Goal: Task Accomplishment & Management: Use online tool/utility

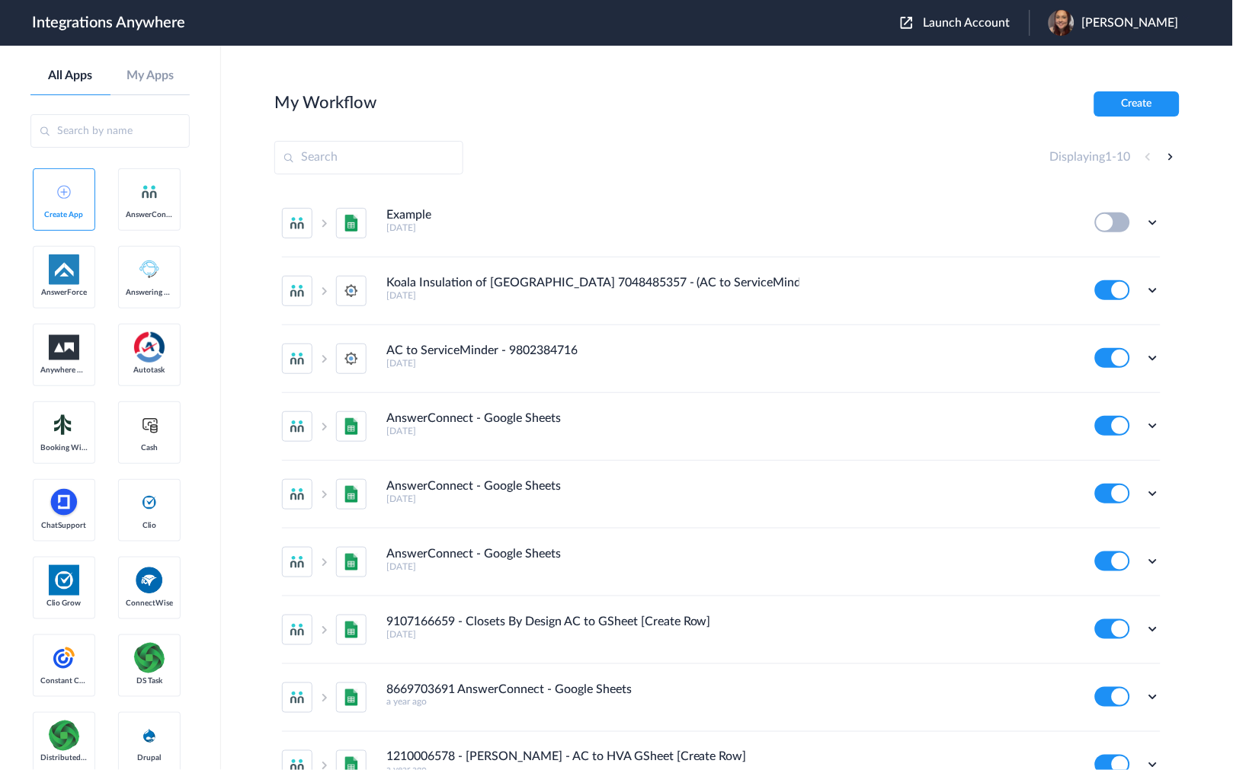
click at [1006, 28] on button "Launch Account" at bounding box center [965, 23] width 129 height 14
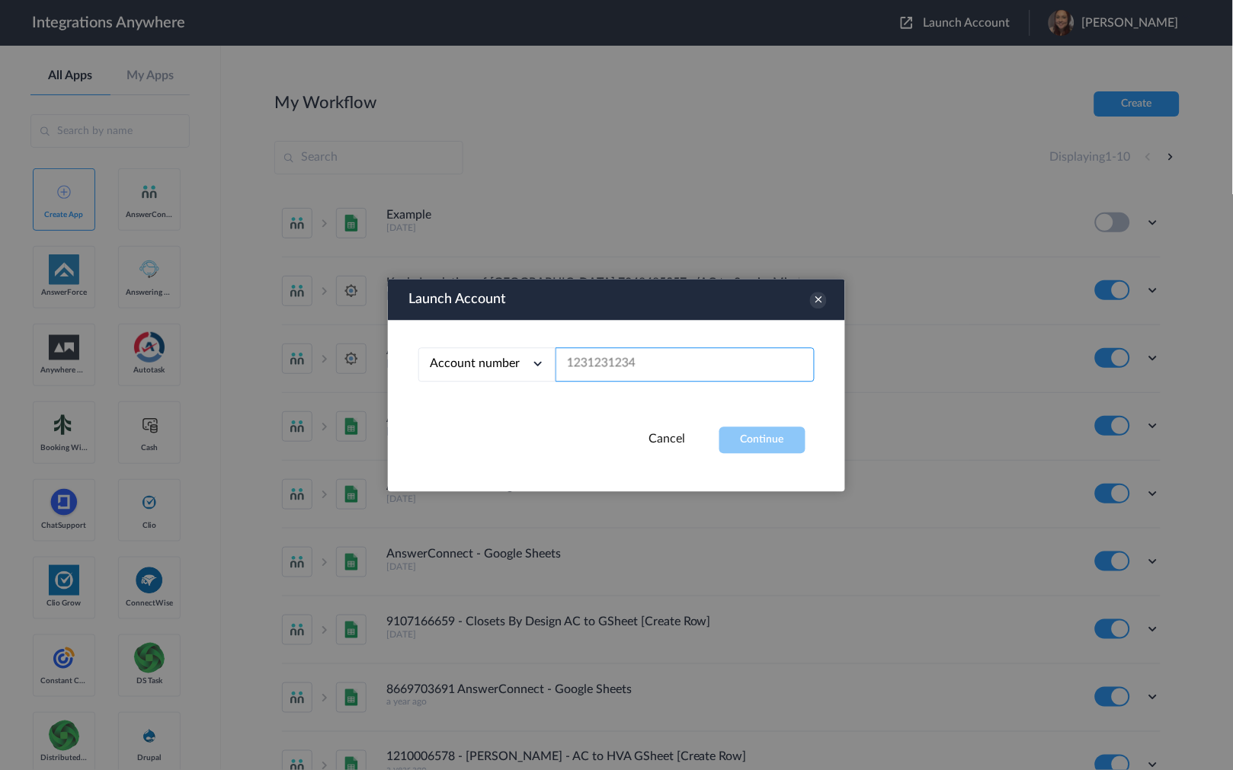
click at [622, 351] on input "text" at bounding box center [684, 364] width 259 height 34
paste input "7043967894"
type input "7043967894"
click at [741, 439] on button "Continue" at bounding box center [762, 440] width 86 height 27
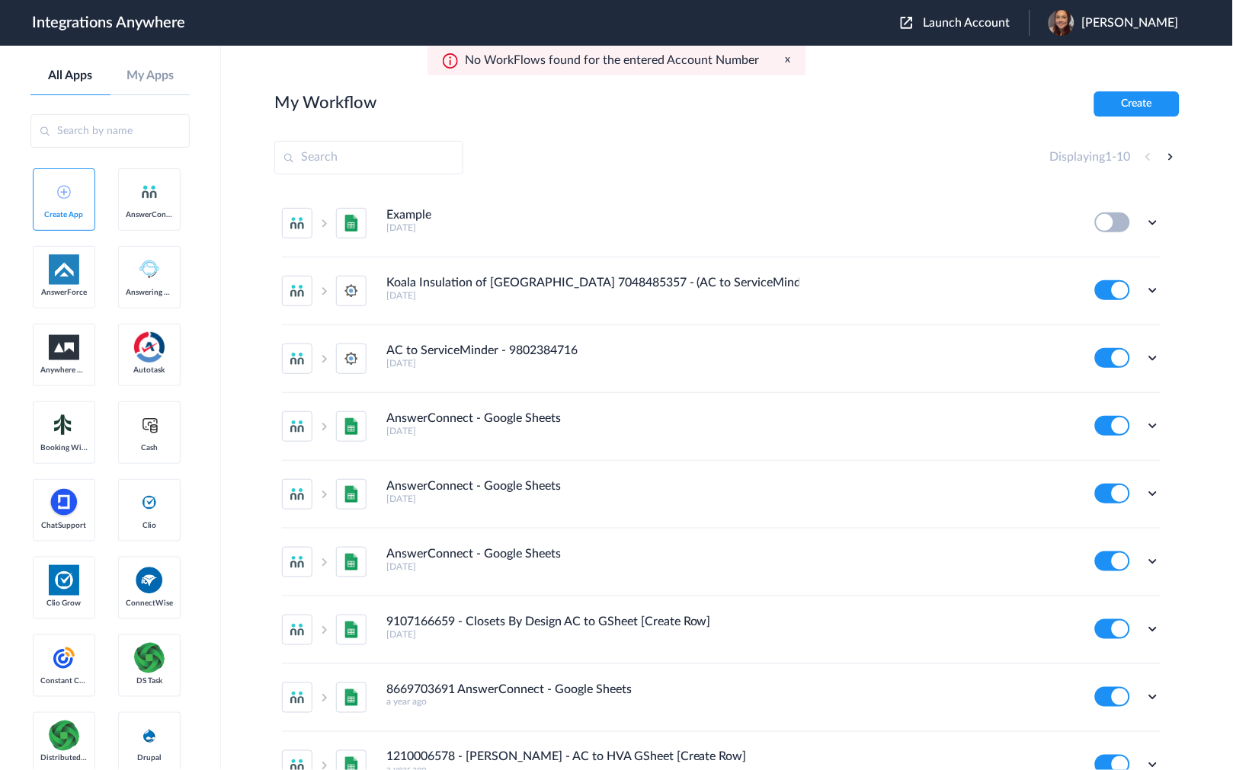
click at [392, 147] on input "text" at bounding box center [368, 158] width 189 height 34
paste input "9102210442"
type input "9102210442"
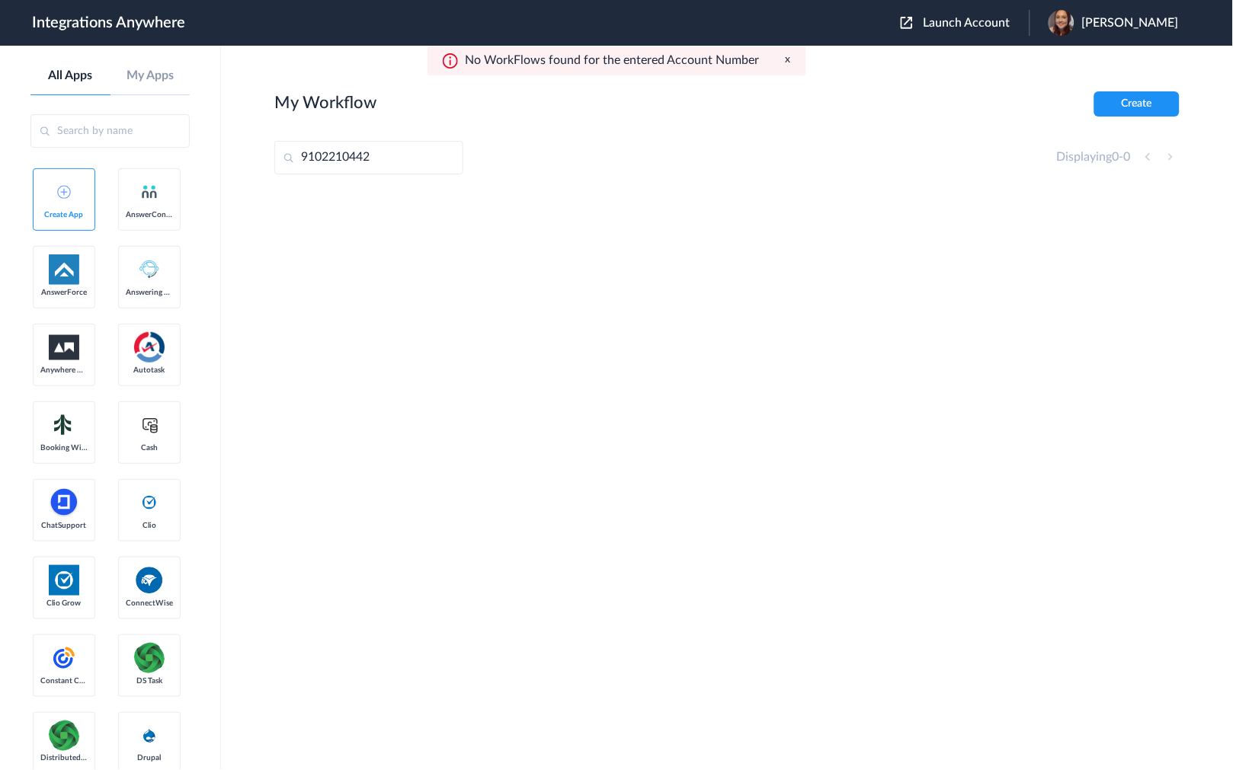
click at [1012, 4] on header "Integrations Anywhere Launch Account [PERSON_NAME] My Account Logout" at bounding box center [616, 23] width 1233 height 46
click at [997, 17] on span "Launch Account" at bounding box center [966, 23] width 87 height 12
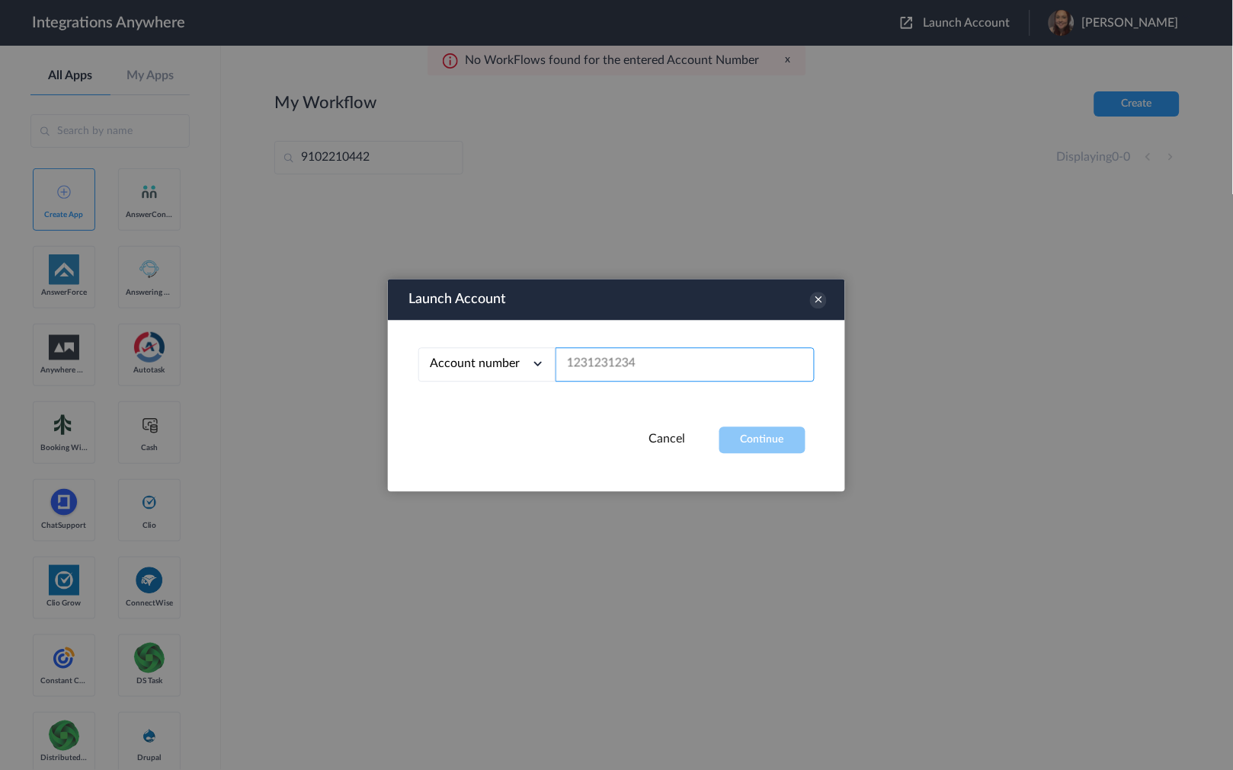
click at [637, 374] on input "text" at bounding box center [684, 364] width 259 height 34
paste input "9102210442"
type input "9102210442"
click at [735, 436] on button "Continue" at bounding box center [762, 440] width 86 height 27
